Goal: Transaction & Acquisition: Purchase product/service

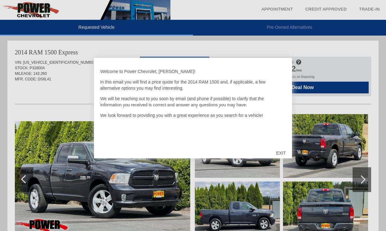
click at [280, 154] on div "EXIT" at bounding box center [281, 153] width 22 height 19
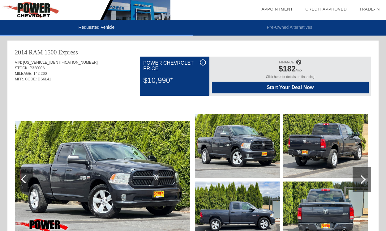
click at [271, 87] on span "Start Your Deal Now" at bounding box center [290, 88] width 141 height 6
click at [267, 88] on span "Start Your Deal Now" at bounding box center [290, 88] width 141 height 6
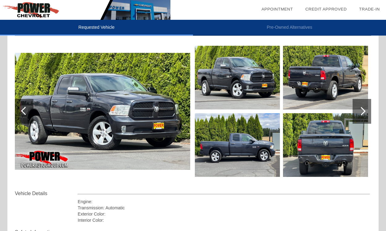
scroll to position [68, 0]
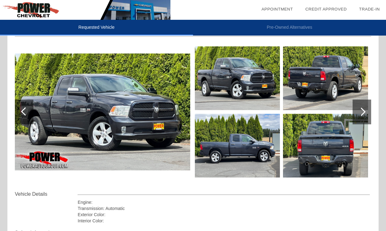
click at [204, 138] on img at bounding box center [237, 146] width 85 height 64
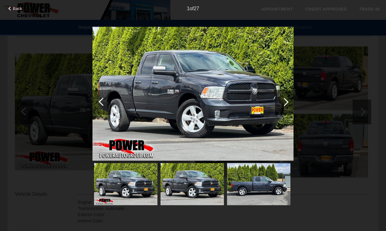
click at [291, 103] on div at bounding box center [284, 102] width 19 height 25
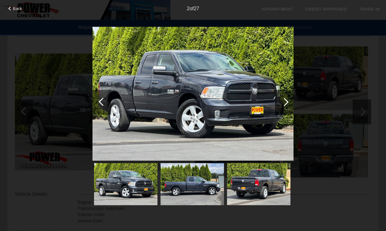
click at [291, 103] on div at bounding box center [284, 102] width 19 height 25
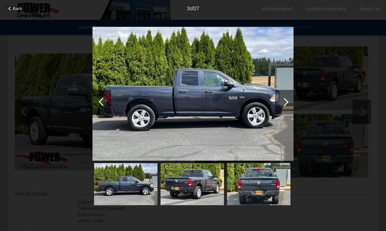
click at [291, 103] on div at bounding box center [284, 102] width 19 height 25
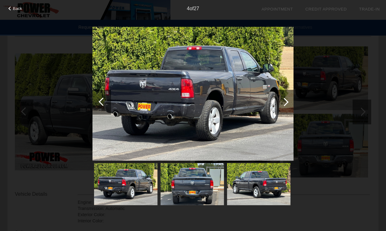
click at [291, 103] on div at bounding box center [284, 102] width 19 height 25
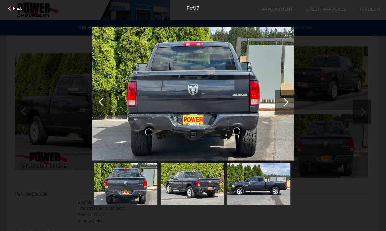
click at [291, 103] on div at bounding box center [284, 102] width 19 height 25
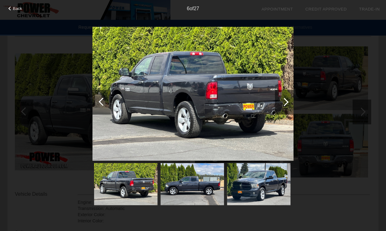
click at [291, 103] on div at bounding box center [284, 102] width 19 height 25
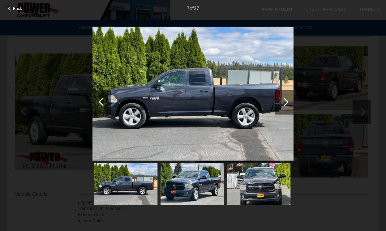
click at [291, 103] on div at bounding box center [284, 102] width 19 height 25
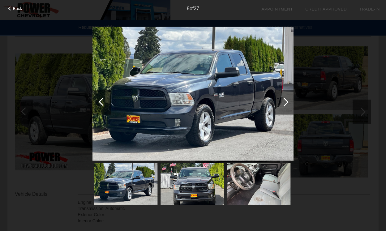
click at [291, 103] on div at bounding box center [284, 102] width 19 height 25
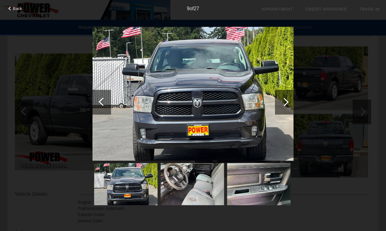
click at [291, 103] on div at bounding box center [284, 102] width 19 height 25
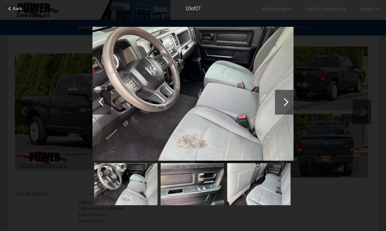
click at [287, 104] on div at bounding box center [284, 102] width 19 height 25
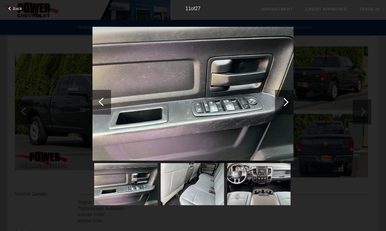
click at [287, 104] on div at bounding box center [284, 102] width 19 height 25
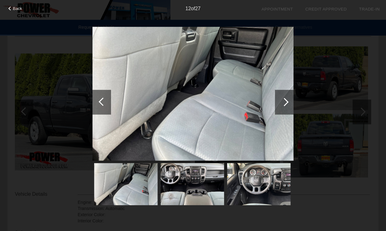
click at [287, 104] on div at bounding box center [284, 102] width 19 height 25
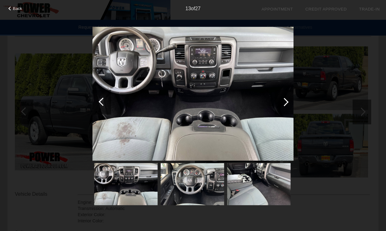
click at [287, 104] on div at bounding box center [284, 102] width 19 height 25
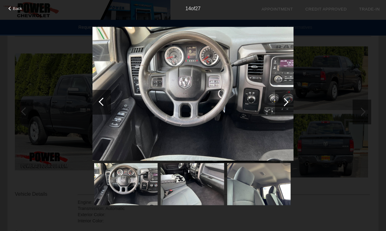
click at [340, 32] on div "Back 14 of 27" at bounding box center [193, 115] width 386 height 231
click at [32, 195] on div "Back 14 of 27" at bounding box center [193, 115] width 386 height 231
click at [22, 10] on span "Back" at bounding box center [17, 8] width 9 height 5
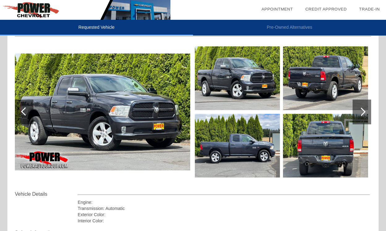
click at [290, 22] on li "Pre-Owned Alternatives" at bounding box center [289, 28] width 193 height 16
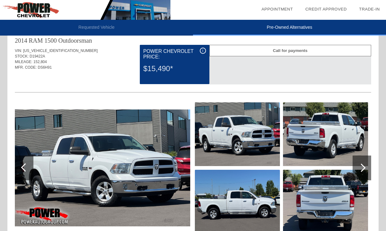
scroll to position [0, 0]
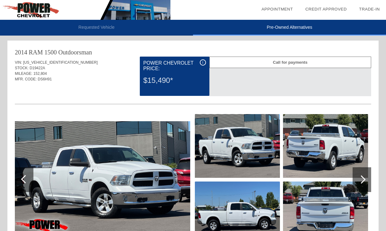
click at [281, 64] on div "Call for payments" at bounding box center [290, 62] width 162 height 11
